Goal: Transaction & Acquisition: Obtain resource

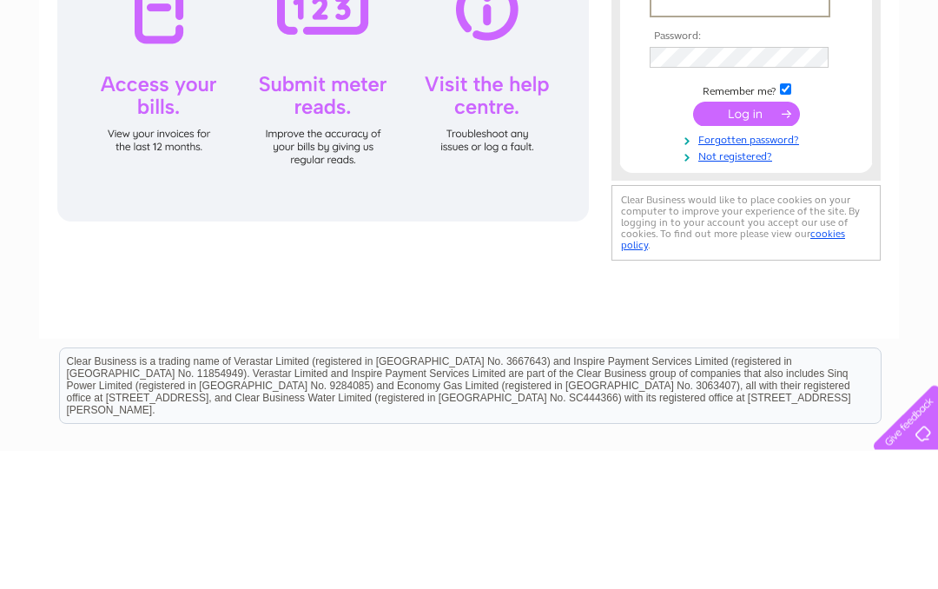
type input "welcome@albertguesthouse.com"
click at [746, 254] on input "submit" at bounding box center [746, 253] width 107 height 24
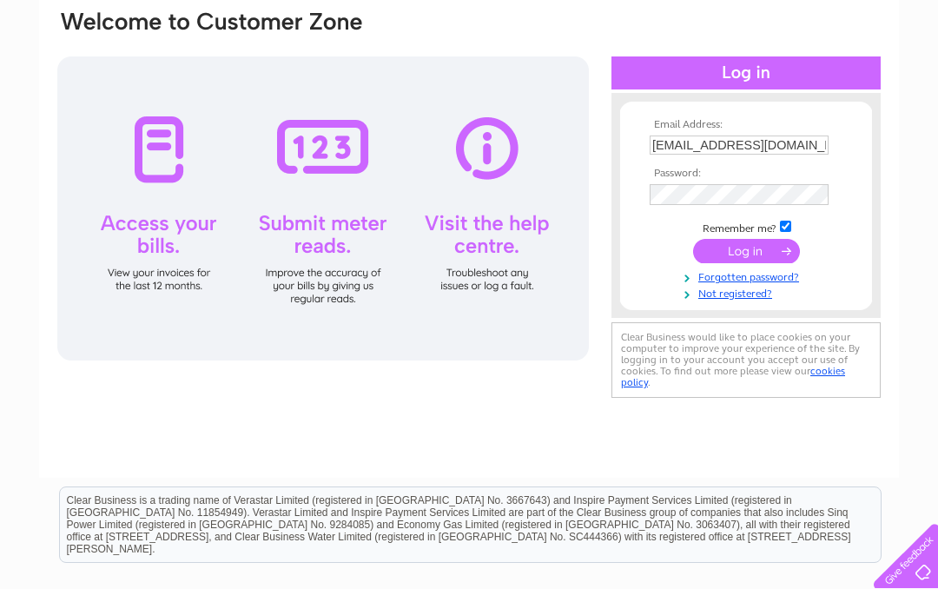
click at [755, 257] on input "submit" at bounding box center [746, 251] width 107 height 24
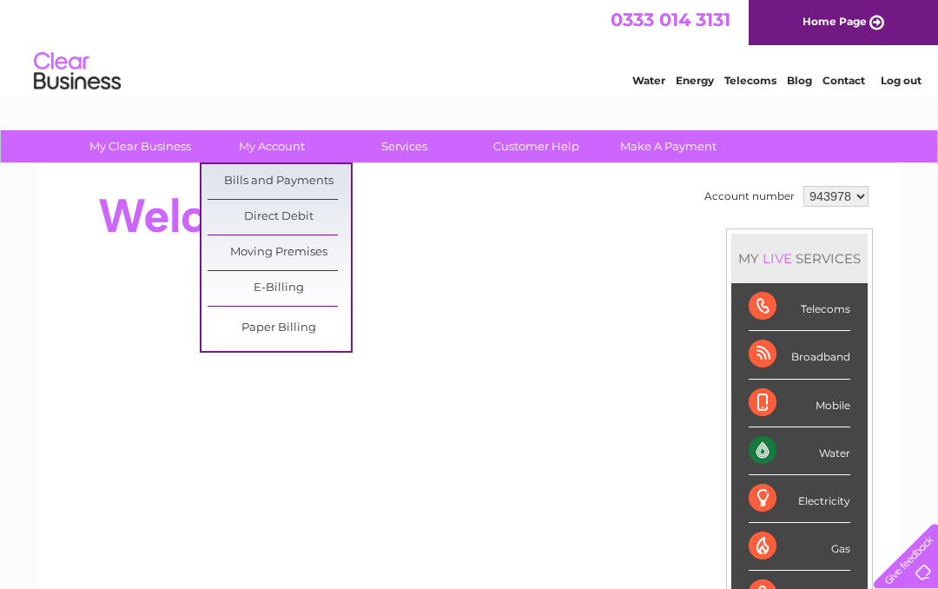
click at [316, 185] on link "Bills and Payments" at bounding box center [279, 181] width 143 height 35
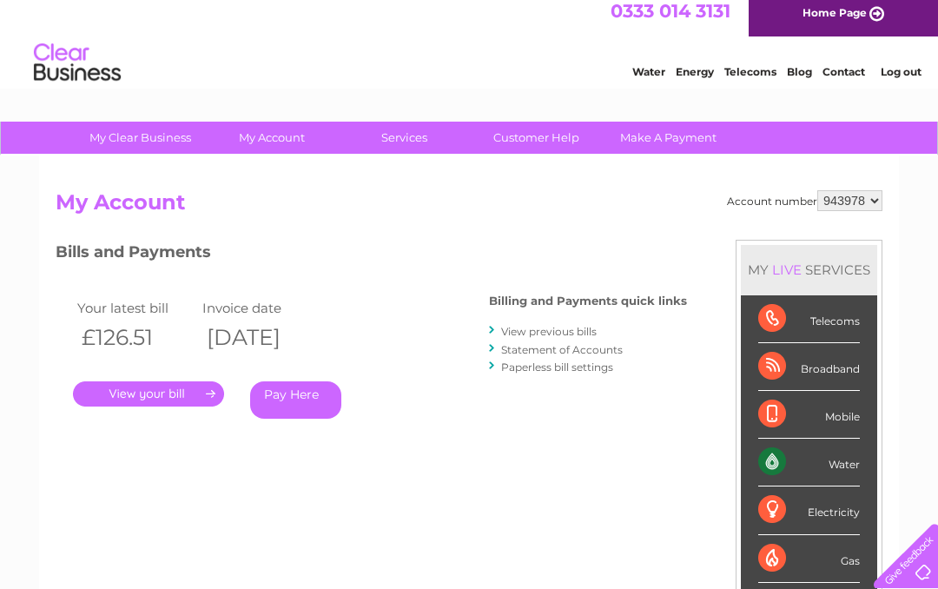
scroll to position [8, 0]
click at [585, 326] on link "View previous bills" at bounding box center [549, 332] width 96 height 13
click at [576, 329] on link "View previous bills" at bounding box center [549, 332] width 96 height 13
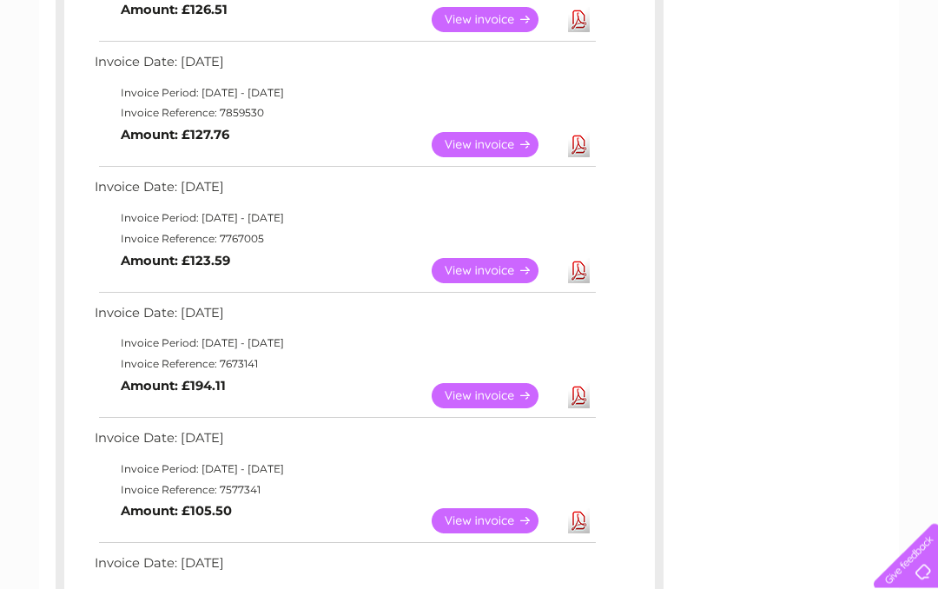
scroll to position [402, 0]
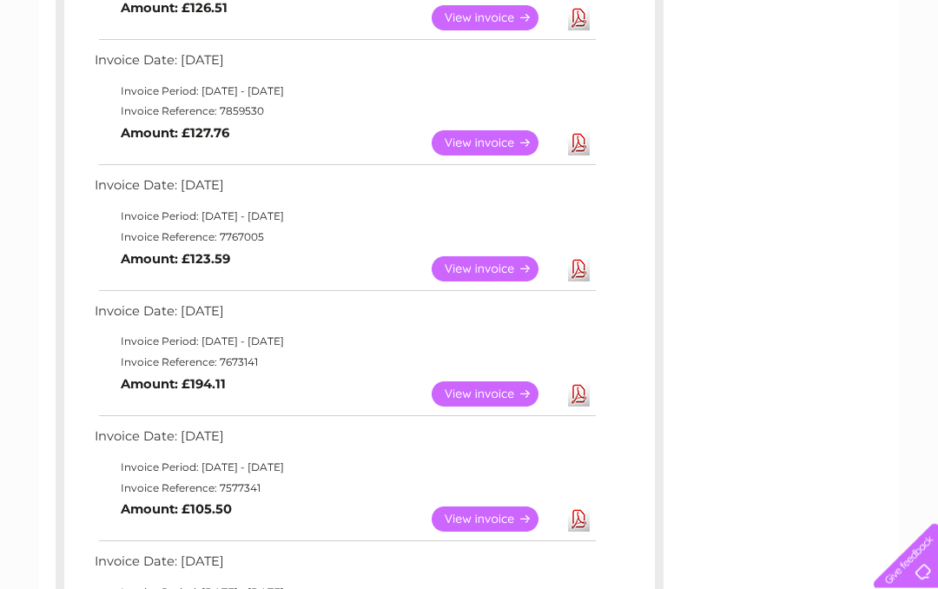
click at [573, 388] on link "Download" at bounding box center [579, 394] width 22 height 25
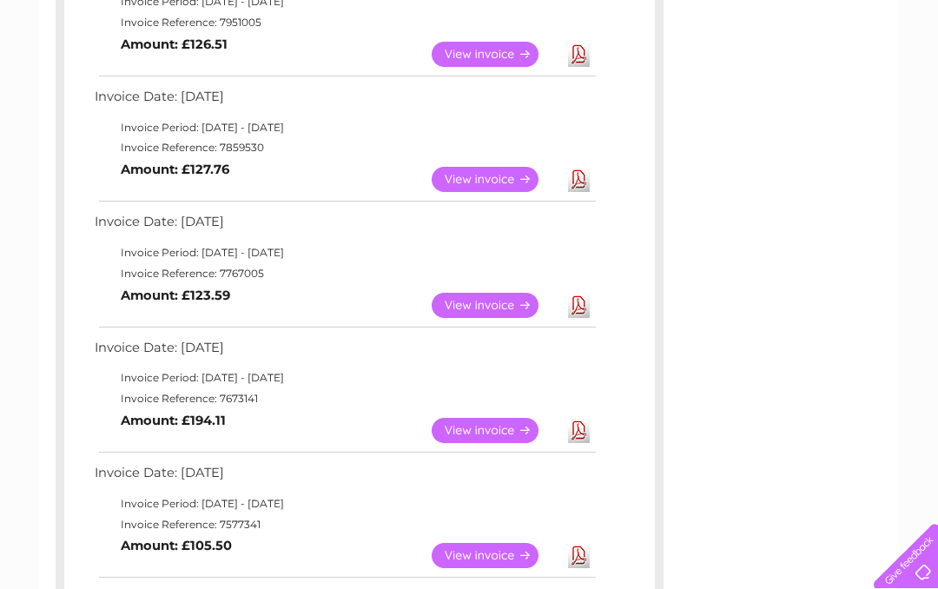
scroll to position [365, 0]
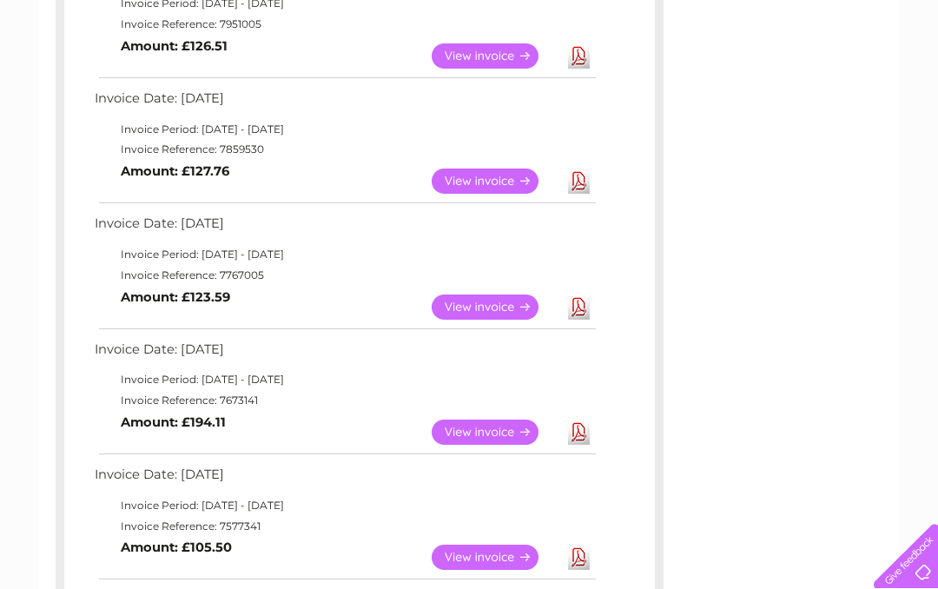
click at [581, 306] on link "Download" at bounding box center [579, 306] width 22 height 25
click at [577, 303] on link "Download" at bounding box center [579, 306] width 22 height 25
click at [578, 304] on link "Download" at bounding box center [579, 306] width 22 height 25
click at [583, 308] on link "Download" at bounding box center [579, 306] width 22 height 25
click at [502, 299] on link "View" at bounding box center [496, 306] width 128 height 25
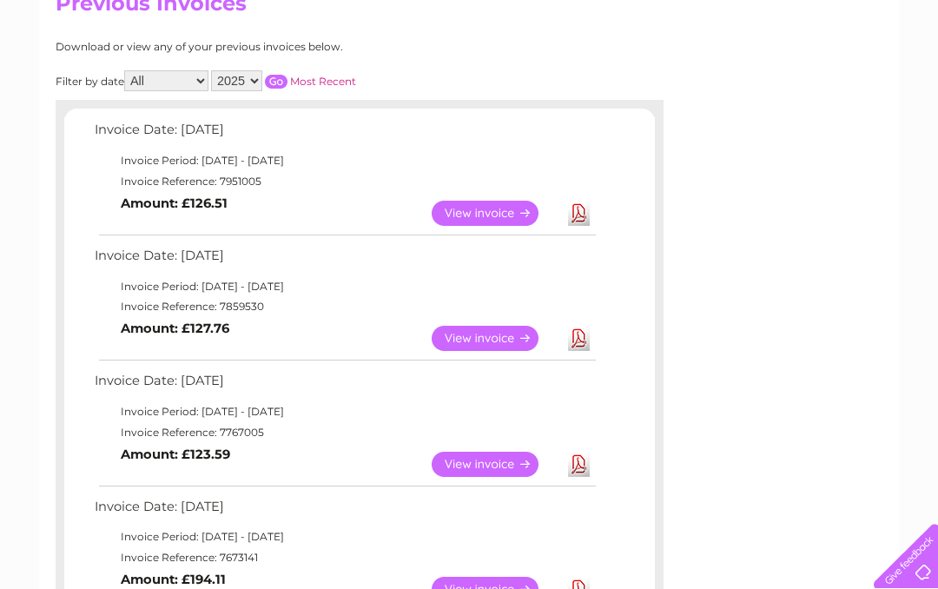
scroll to position [205, 0]
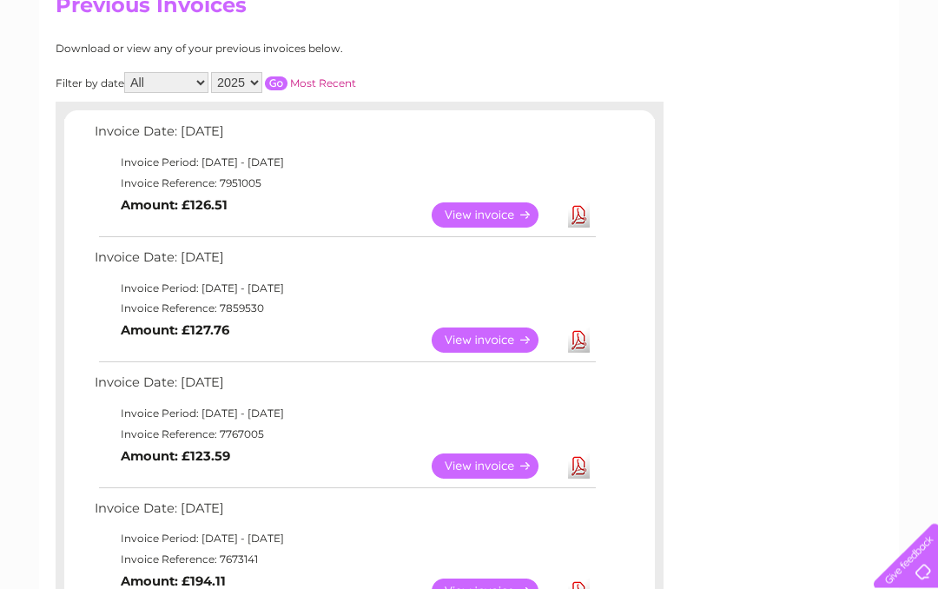
click at [581, 331] on link "Download" at bounding box center [579, 340] width 22 height 25
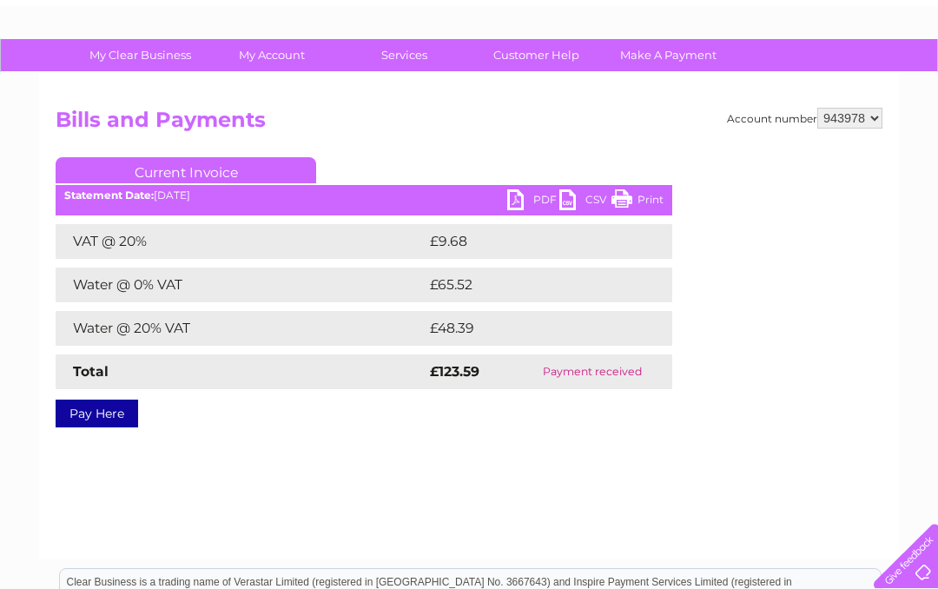
scroll to position [88, 0]
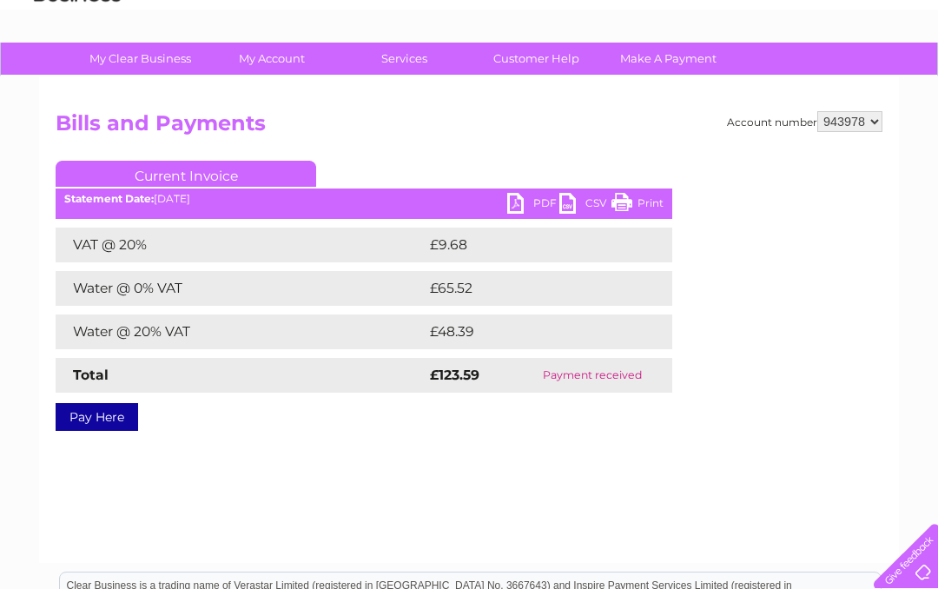
click at [524, 198] on link "PDF" at bounding box center [533, 205] width 52 height 25
